Goal: Answer question/provide support

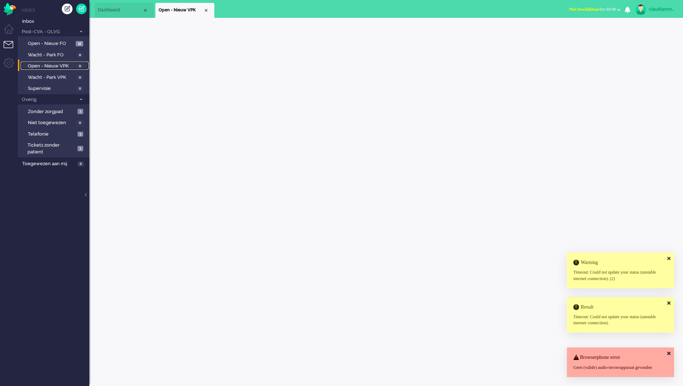
click at [54, 67] on span "Open - Nieuw VPK" at bounding box center [51, 66] width 47 height 7
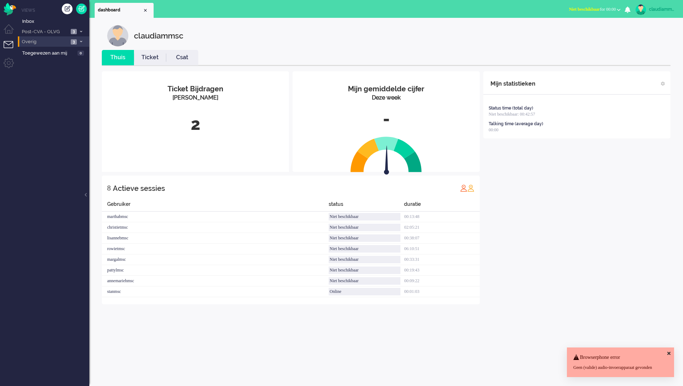
click at [52, 37] on li "Overig 3" at bounding box center [53, 41] width 71 height 10
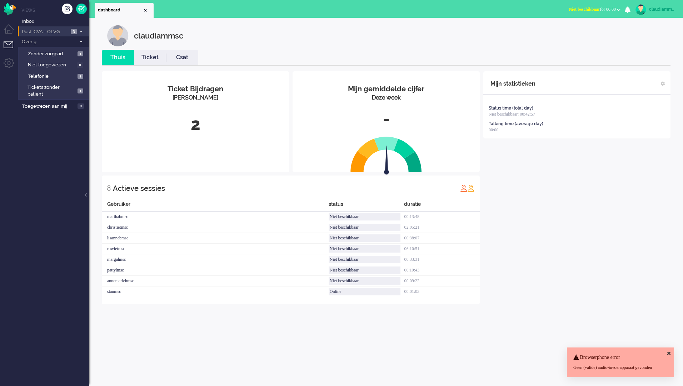
click at [64, 33] on span "Post-CVA - OLVG" at bounding box center [45, 32] width 48 height 7
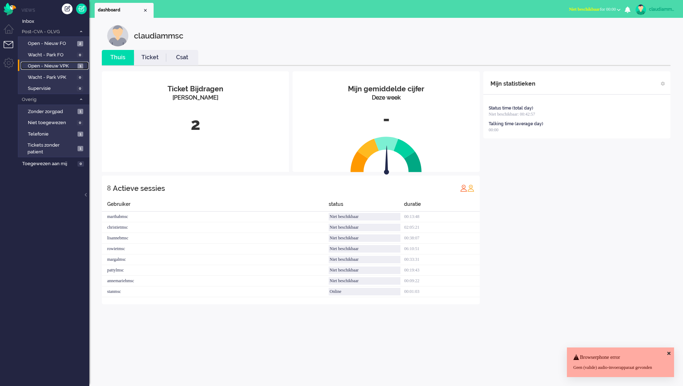
click at [62, 67] on span "Open - Nieuw VPK" at bounding box center [52, 66] width 48 height 7
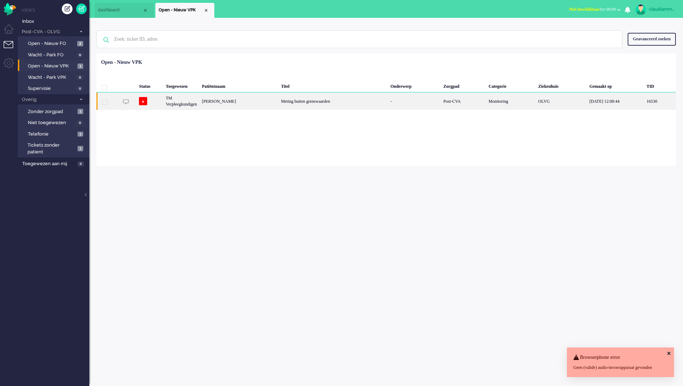
click at [306, 104] on div "Meting buiten grenswaarden" at bounding box center [333, 100] width 109 height 17
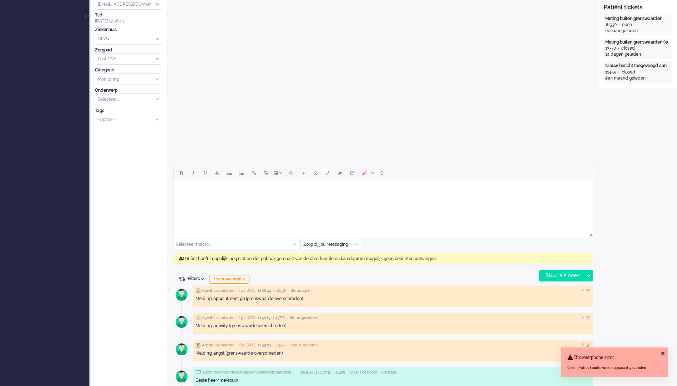
scroll to position [214, 0]
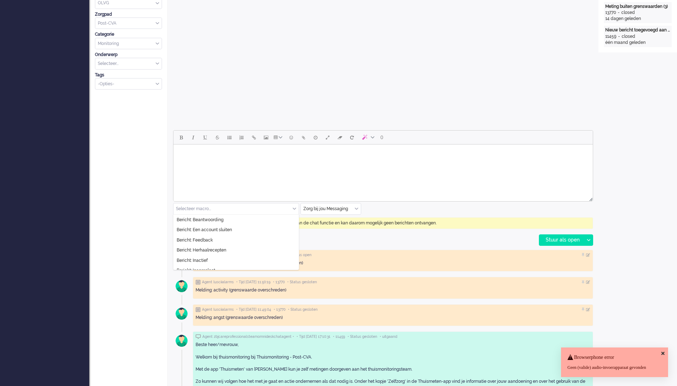
click at [295, 209] on div "Selecteer macro..." at bounding box center [236, 209] width 125 height 11
click at [213, 249] on span "Bericht: Herhaalrecepten" at bounding box center [202, 250] width 50 height 6
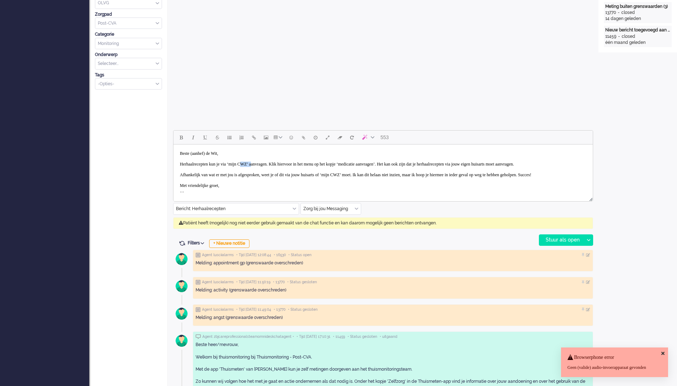
drag, startPoint x: 254, startPoint y: 163, endPoint x: 266, endPoint y: 162, distance: 12.9
click at [266, 162] on body "Beste (aanhef) de Wit, Herhaalrecepten kun je via ‘mijn CWZ’ aanvragen. Klik hi…" at bounding box center [383, 182] width 414 height 71
click at [294, 209] on div "Bericht: Herhaalrecepten" at bounding box center [236, 209] width 125 height 11
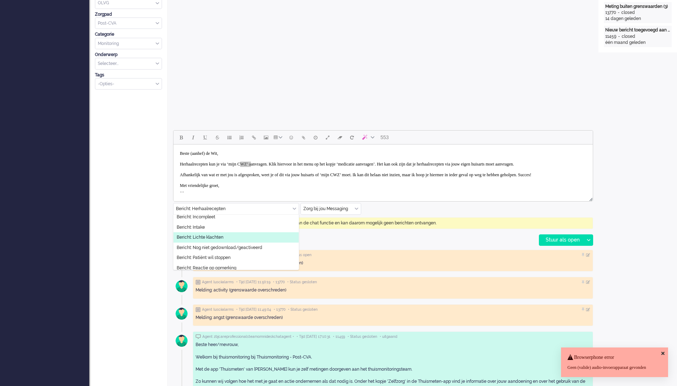
scroll to position [66, 0]
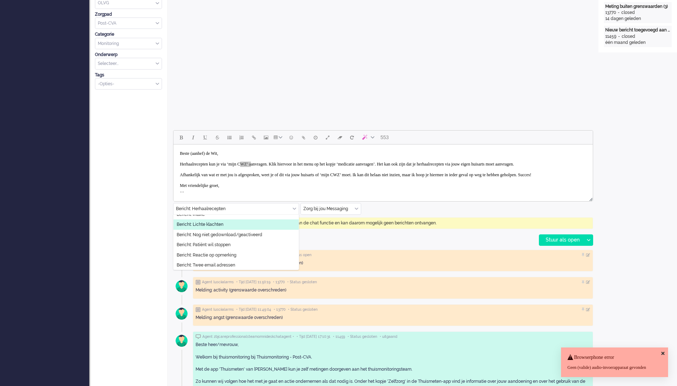
click at [224, 225] on li "Bericht: Lichte klachten" at bounding box center [236, 225] width 125 height 10
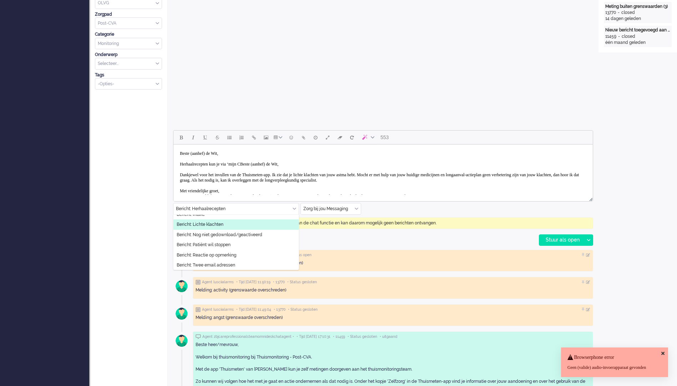
scroll to position [4, 0]
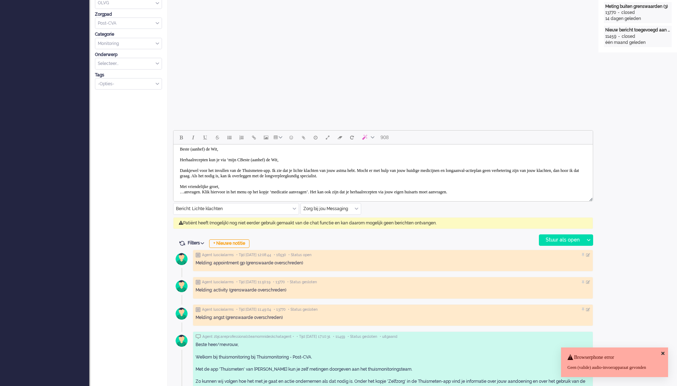
click at [292, 208] on input "text" at bounding box center [236, 209] width 125 height 11
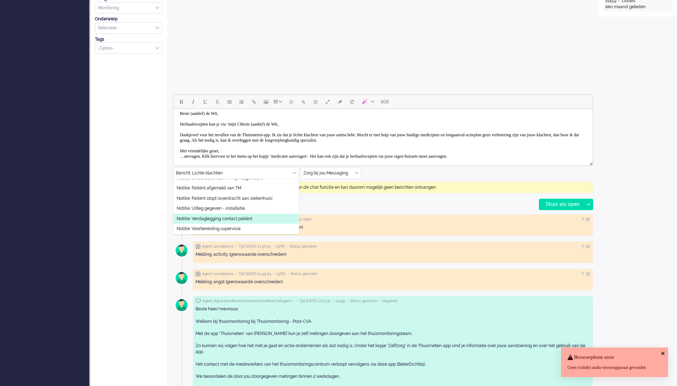
scroll to position [154, 0]
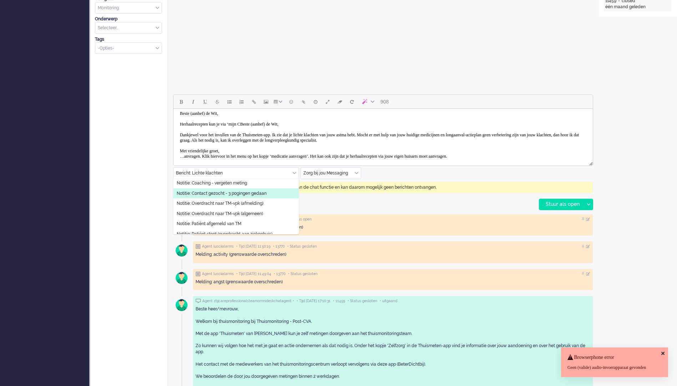
click at [221, 194] on span "Notitie: Contact gezocht - 3 pogingen gedaan" at bounding box center [222, 194] width 90 height 6
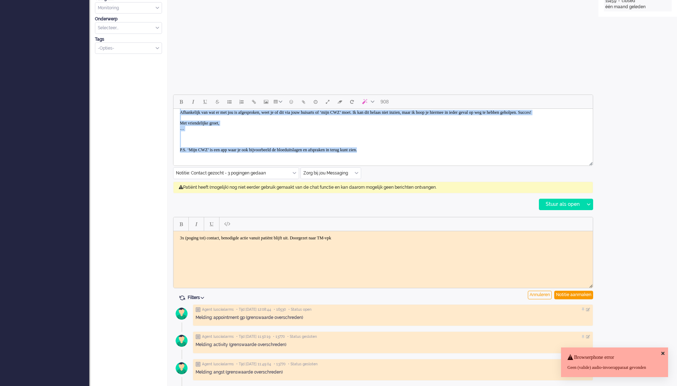
scroll to position [0, 0]
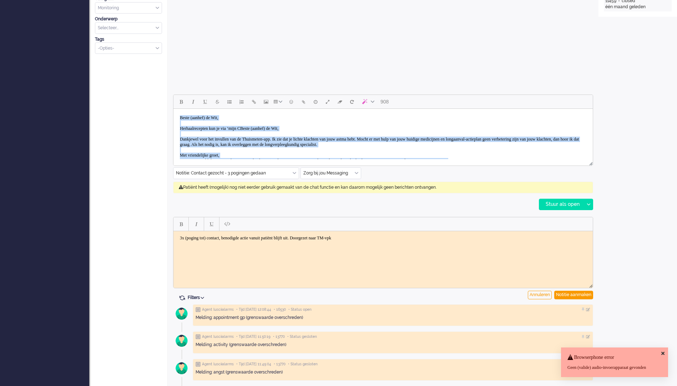
drag, startPoint x: 412, startPoint y: 155, endPoint x: 301, endPoint y: 181, distance: 114.8
click at [174, 109] on html "Beste (aanhef) de Wit, Herhaalrecepten kun je via ‘mijn CBeste (aanhef) de Wit,…" at bounding box center [384, 163] width 420 height 109
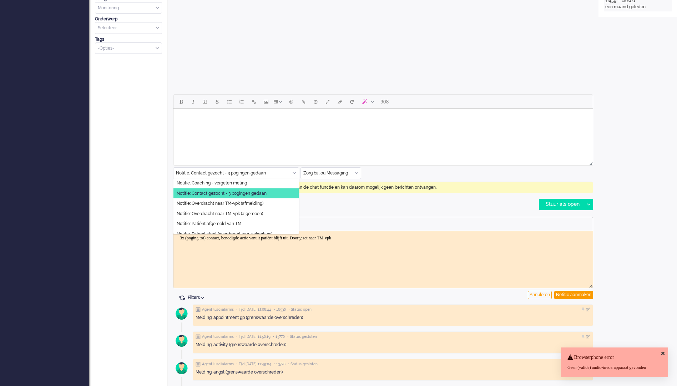
click at [259, 172] on input "text" at bounding box center [236, 173] width 125 height 11
click at [243, 192] on span "Notitie: Contact gezocht - 3 pogingen gedaan" at bounding box center [222, 194] width 90 height 6
click at [224, 194] on span "Notitie: Contact gezocht - 3 pogingen gedaan" at bounding box center [222, 194] width 90 height 6
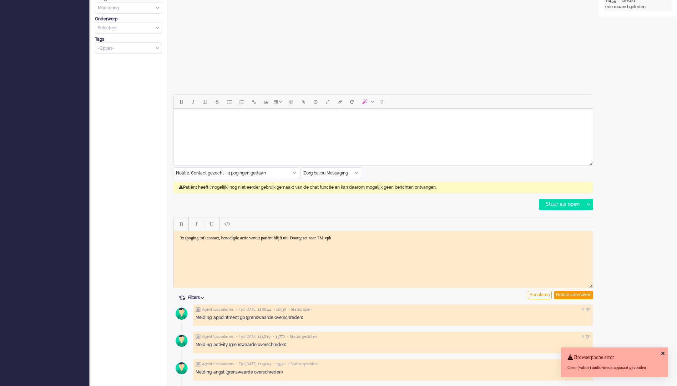
click at [302, 127] on html at bounding box center [384, 118] width 420 height 18
drag, startPoint x: 187, startPoint y: 239, endPoint x: 391, endPoint y: 260, distance: 205.0
click at [391, 245] on html "3x (poging tot) contact, benodigde actie vanuit patiënt blijft uit. Doorgezet n…" at bounding box center [384, 238] width 420 height 14
click at [534, 295] on div "Annuleren" at bounding box center [540, 295] width 24 height 9
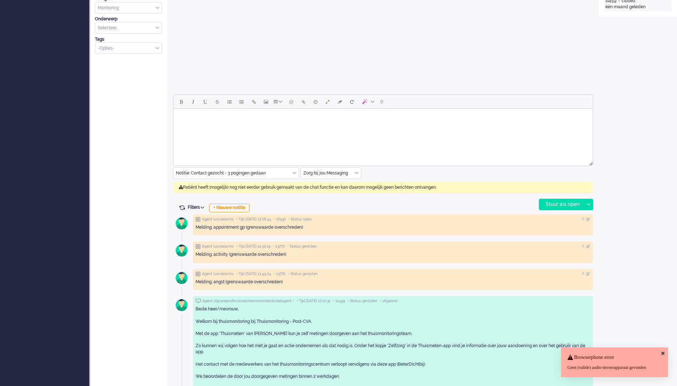
click at [666, 348] on div "Browserphone error Geen (valide) audio-invoerapparaat gevonden" at bounding box center [614, 363] width 107 height 30
click at [663, 351] on icon at bounding box center [663, 353] width 3 height 5
